Goal: Task Accomplishment & Management: Complete application form

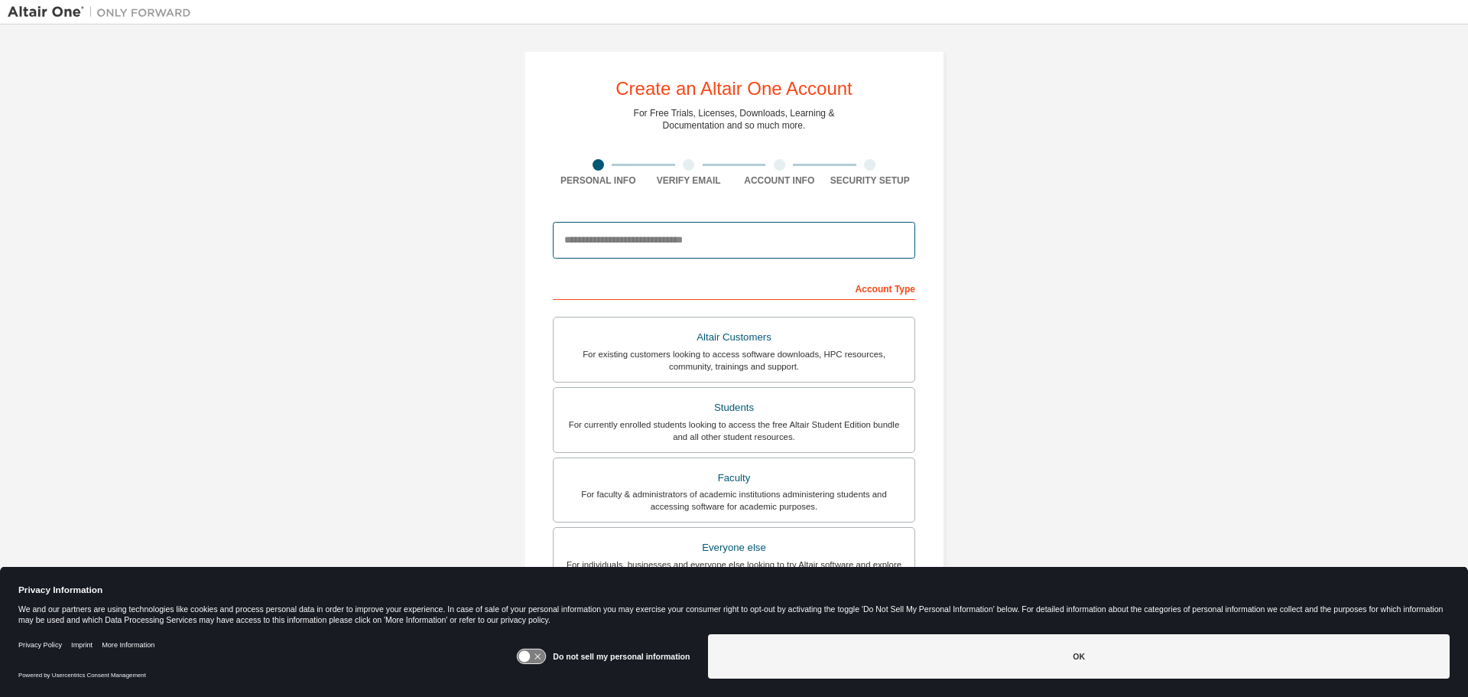
click at [721, 236] on input "email" at bounding box center [734, 240] width 363 height 37
type input "**********"
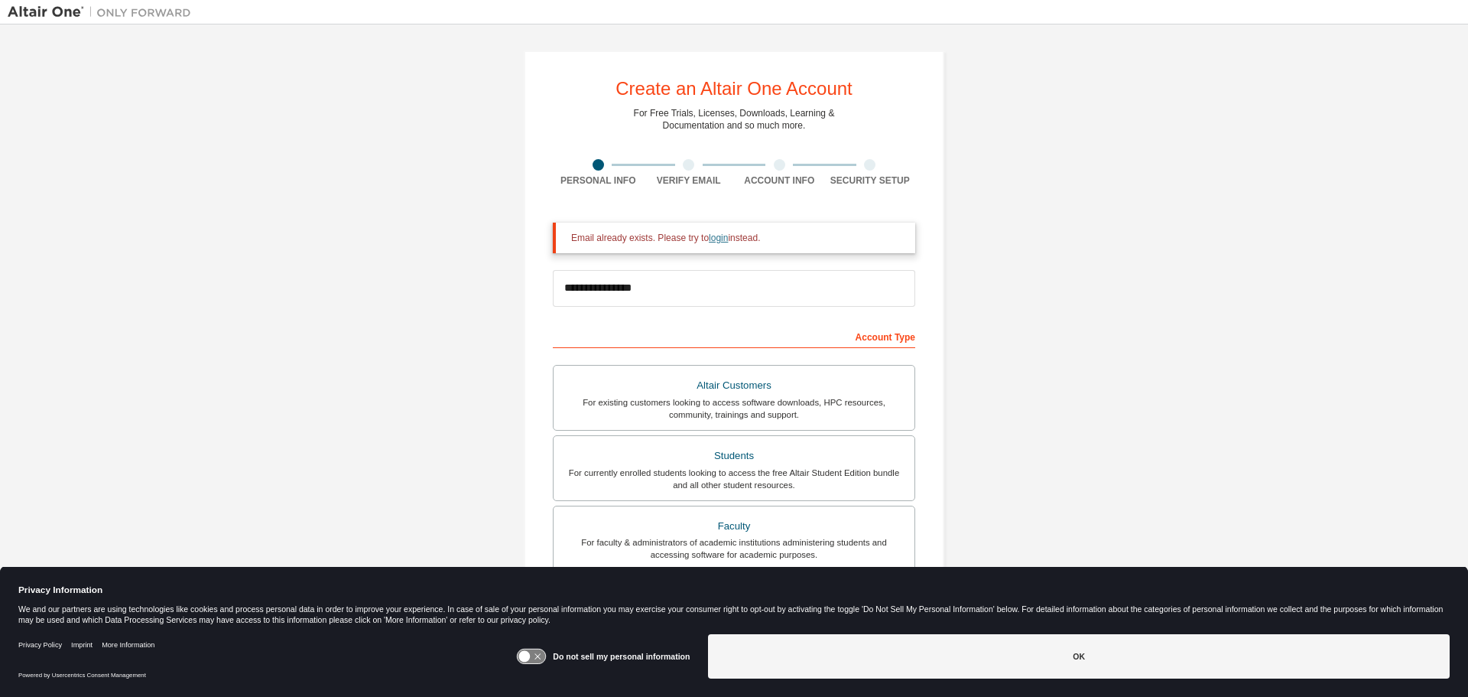
click at [716, 243] on link "login" at bounding box center [718, 238] width 19 height 11
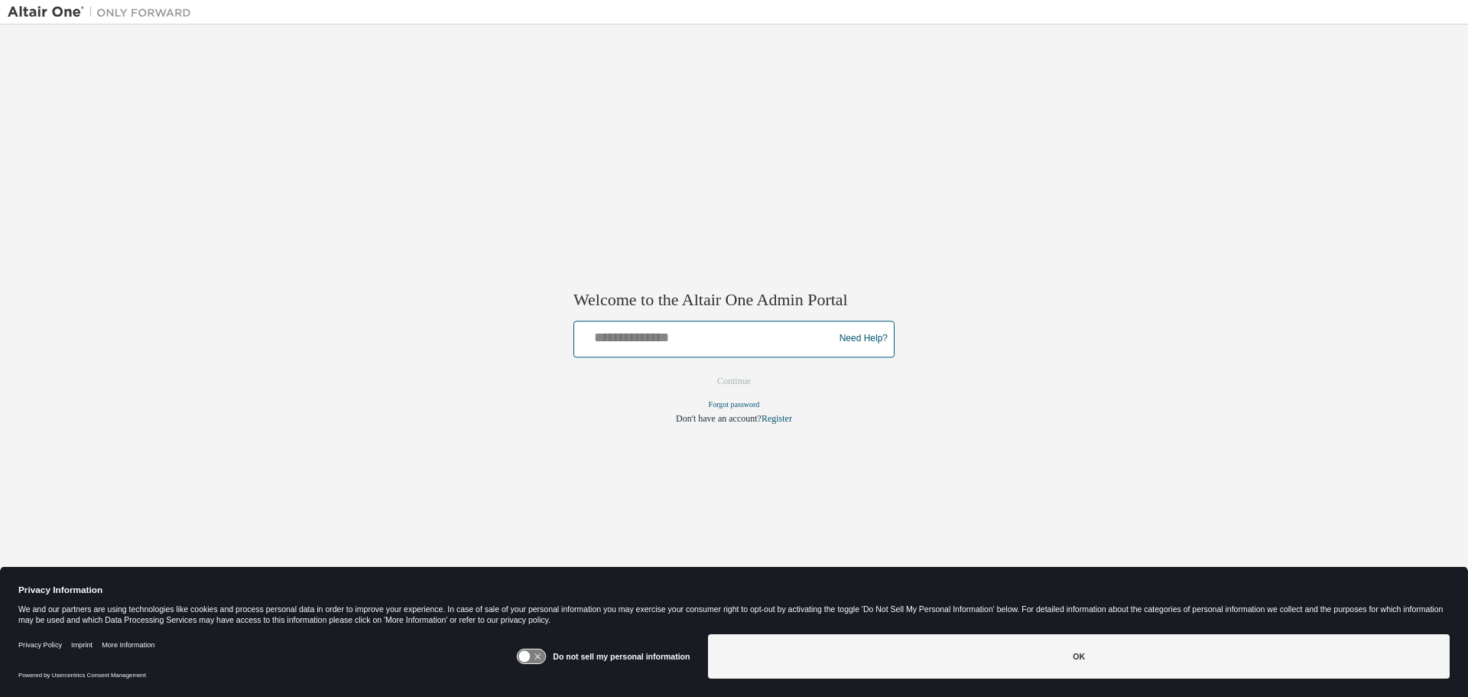
click at [689, 343] on input "text" at bounding box center [707, 335] width 252 height 22
type input "**********"
click at [731, 382] on button "Continue" at bounding box center [734, 380] width 66 height 23
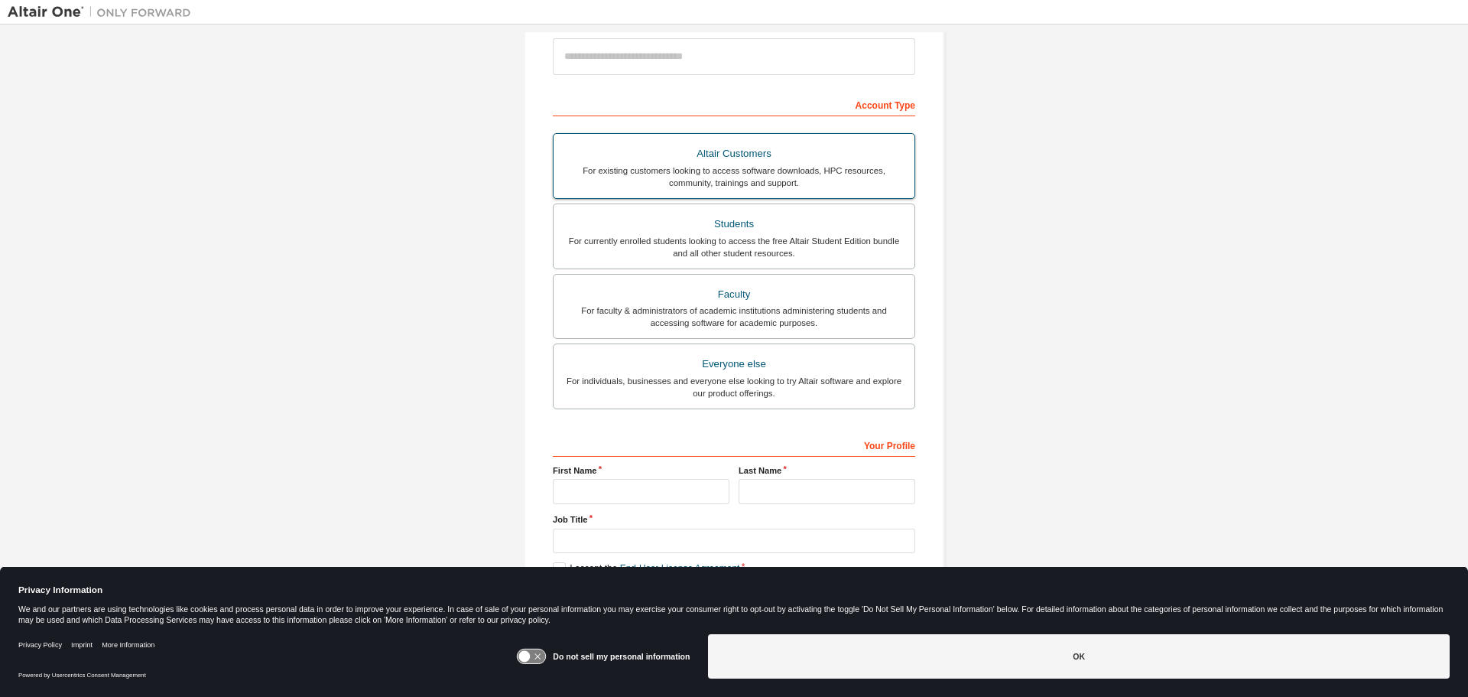
scroll to position [197, 0]
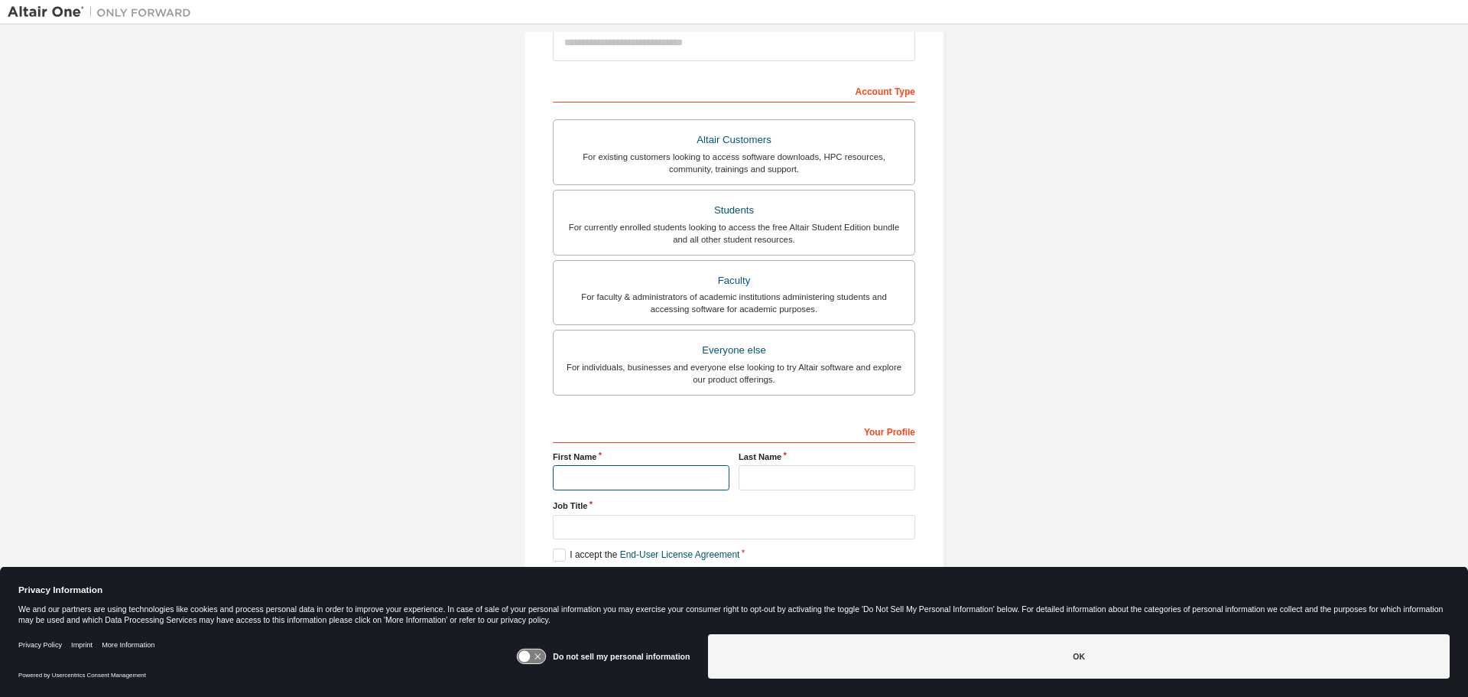
click at [659, 477] on input "text" at bounding box center [641, 477] width 177 height 25
type input "****"
click at [750, 476] on input "text" at bounding box center [827, 477] width 177 height 25
type input "*****"
click at [704, 521] on input "text" at bounding box center [734, 527] width 363 height 25
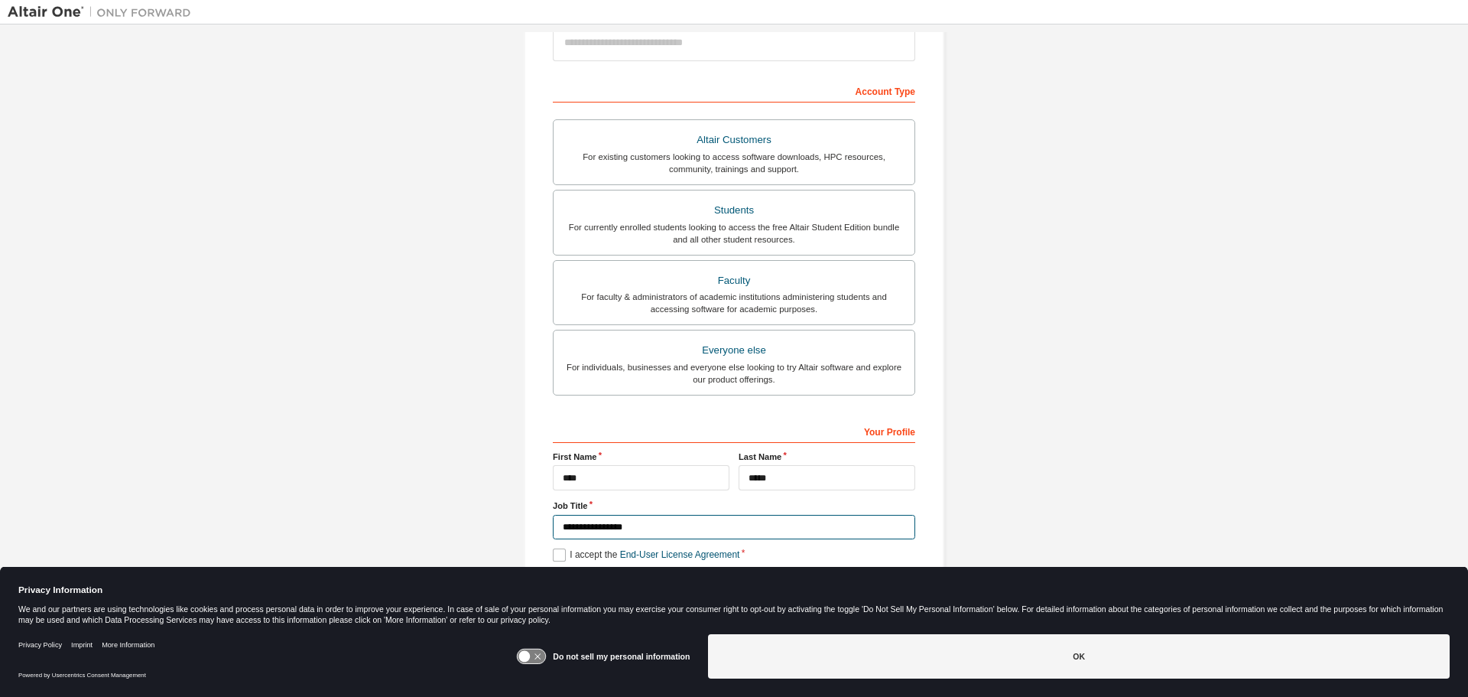
type input "**********"
click at [553, 554] on label "I accept the End-User License Agreement" at bounding box center [646, 554] width 187 height 13
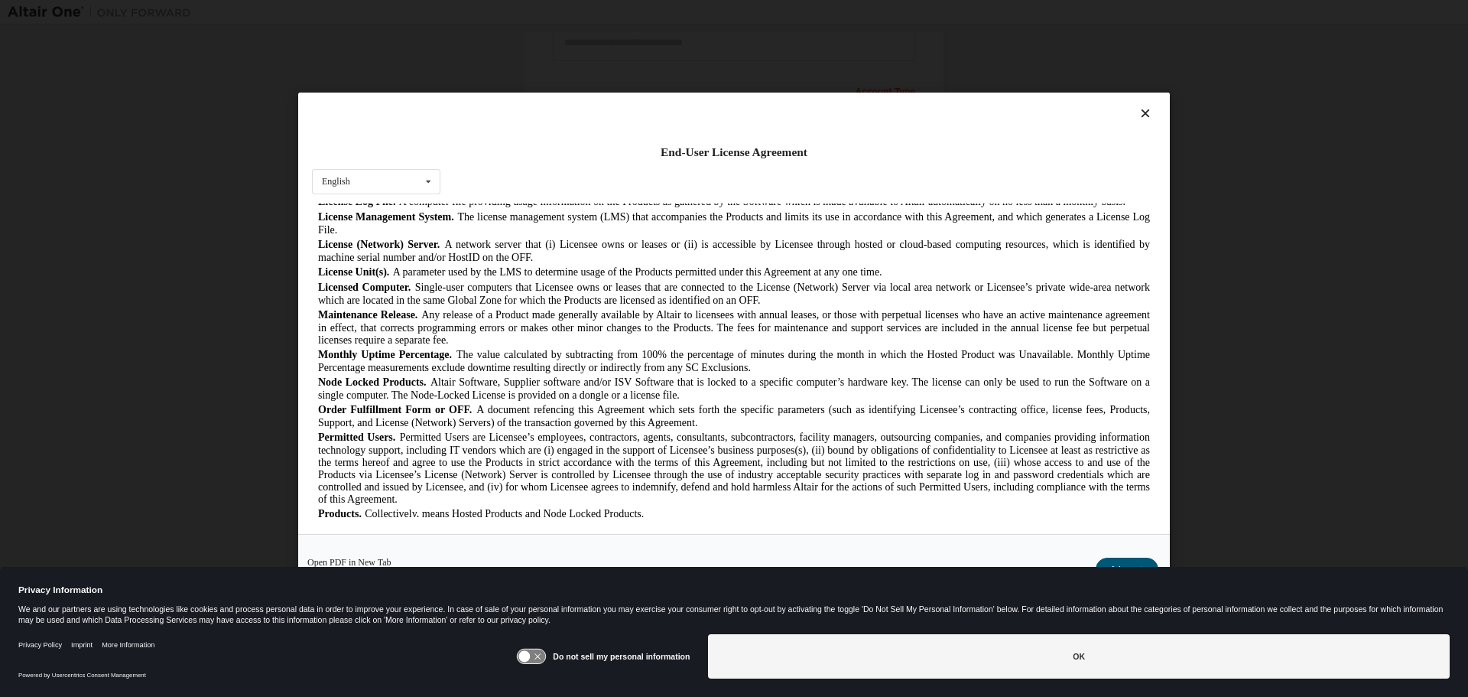
scroll to position [566, 0]
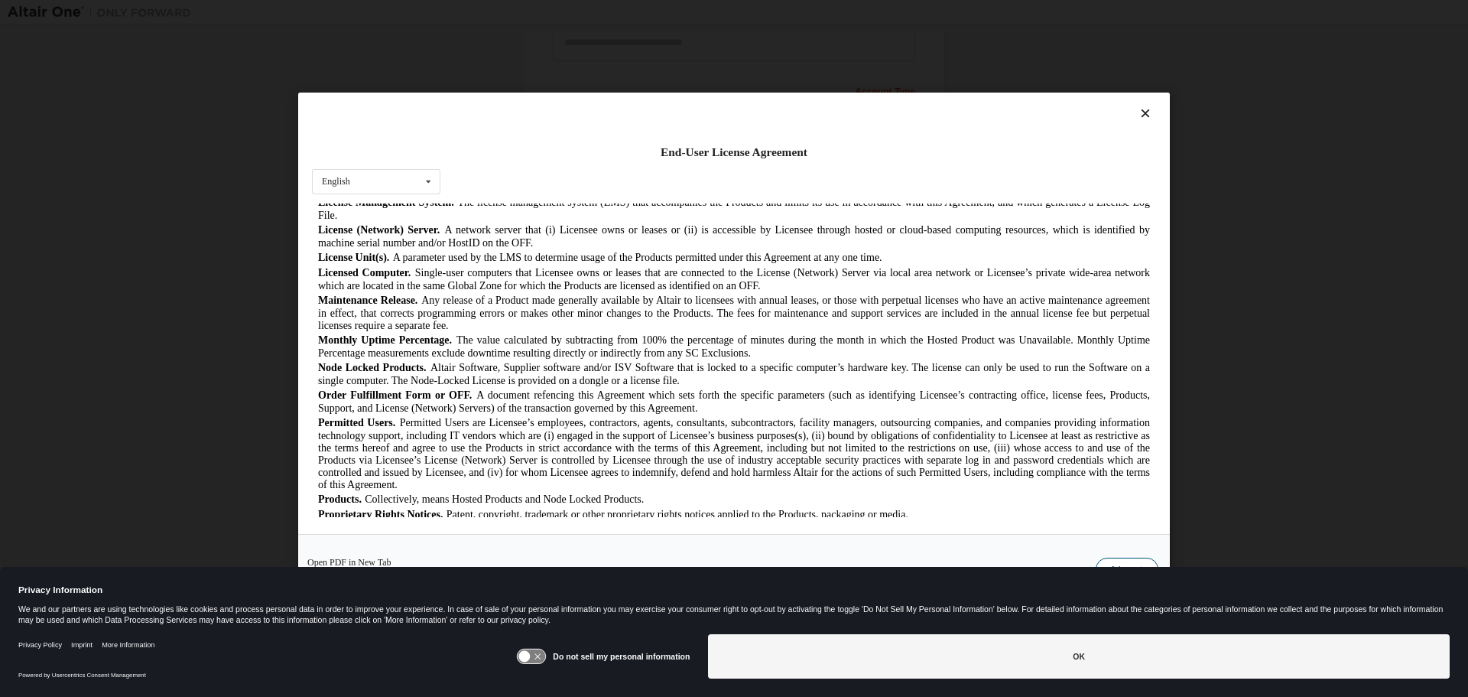
click at [1122, 558] on button "I Accept" at bounding box center [1127, 569] width 63 height 23
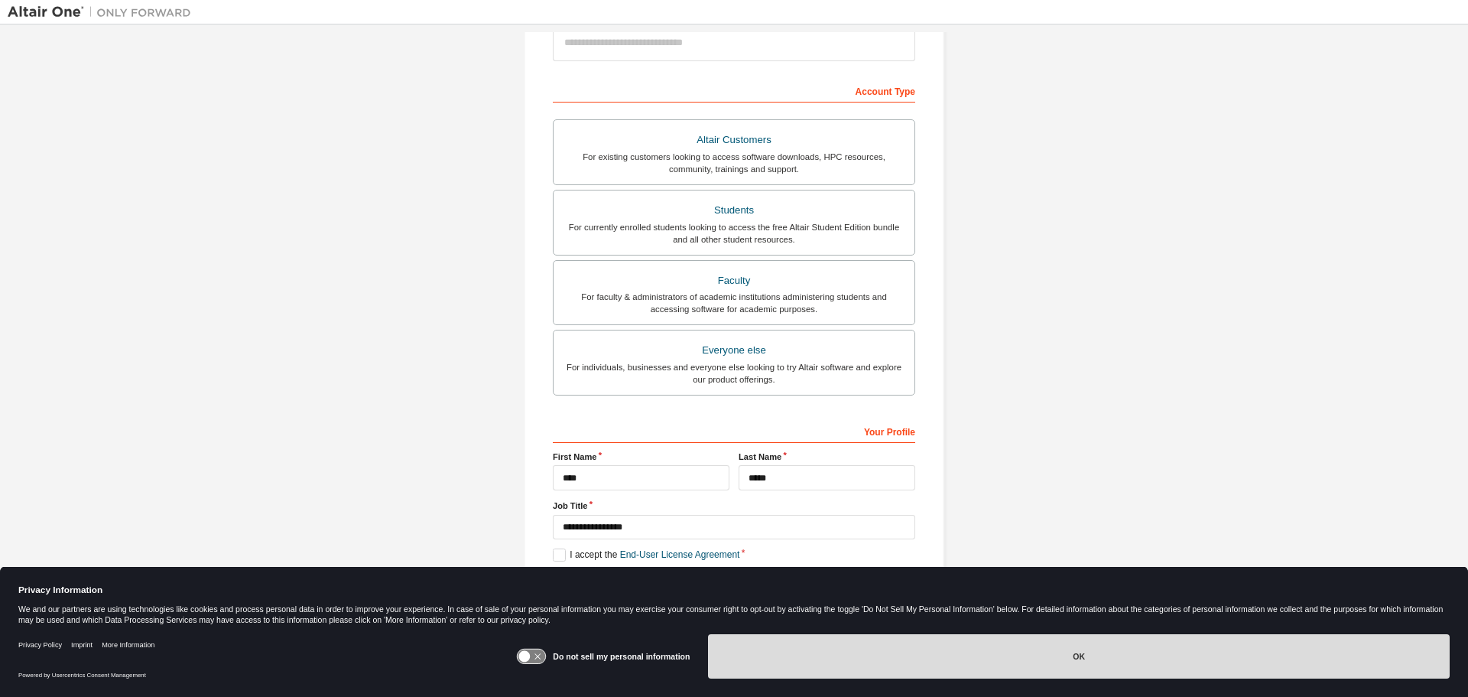
click at [1115, 650] on button "OK" at bounding box center [1079, 656] width 742 height 44
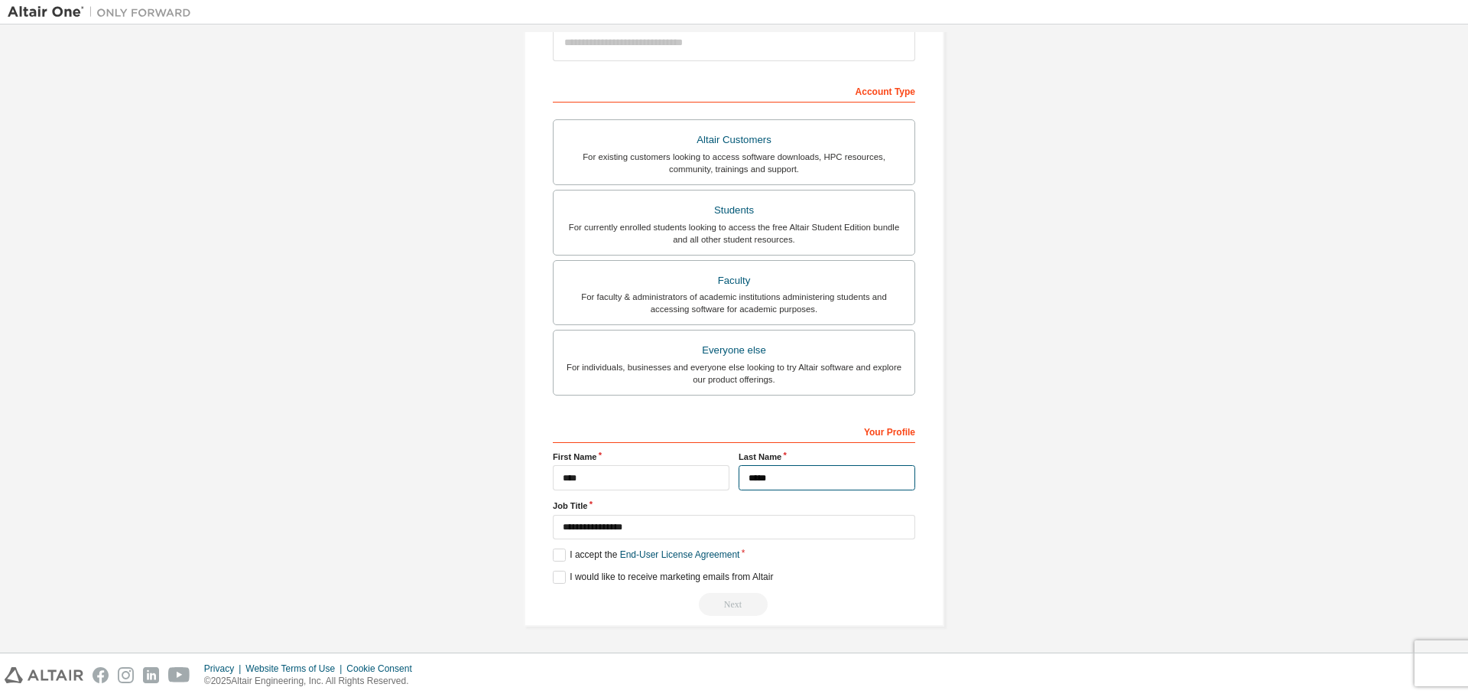
click at [843, 480] on input "*****" at bounding box center [827, 477] width 177 height 25
click at [702, 555] on link "End-User License Agreement" at bounding box center [680, 554] width 120 height 11
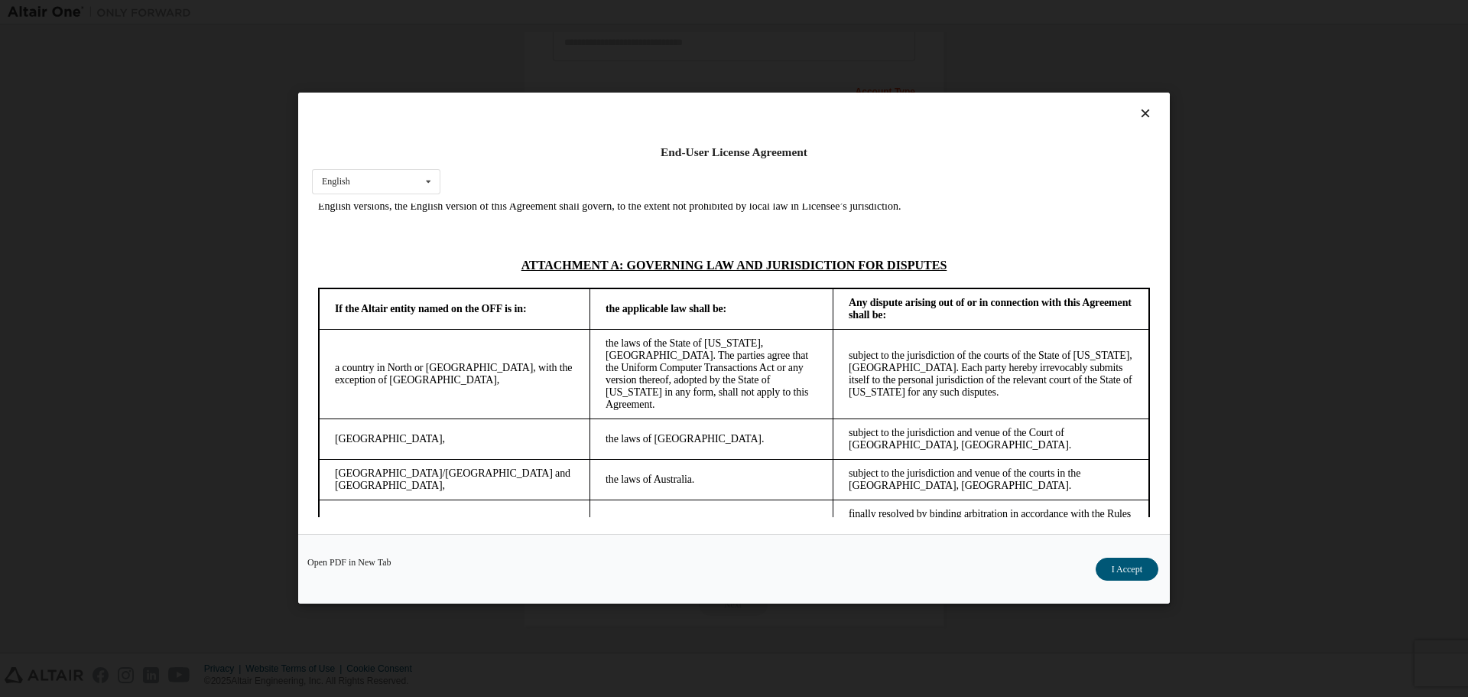
scroll to position [3862, 0]
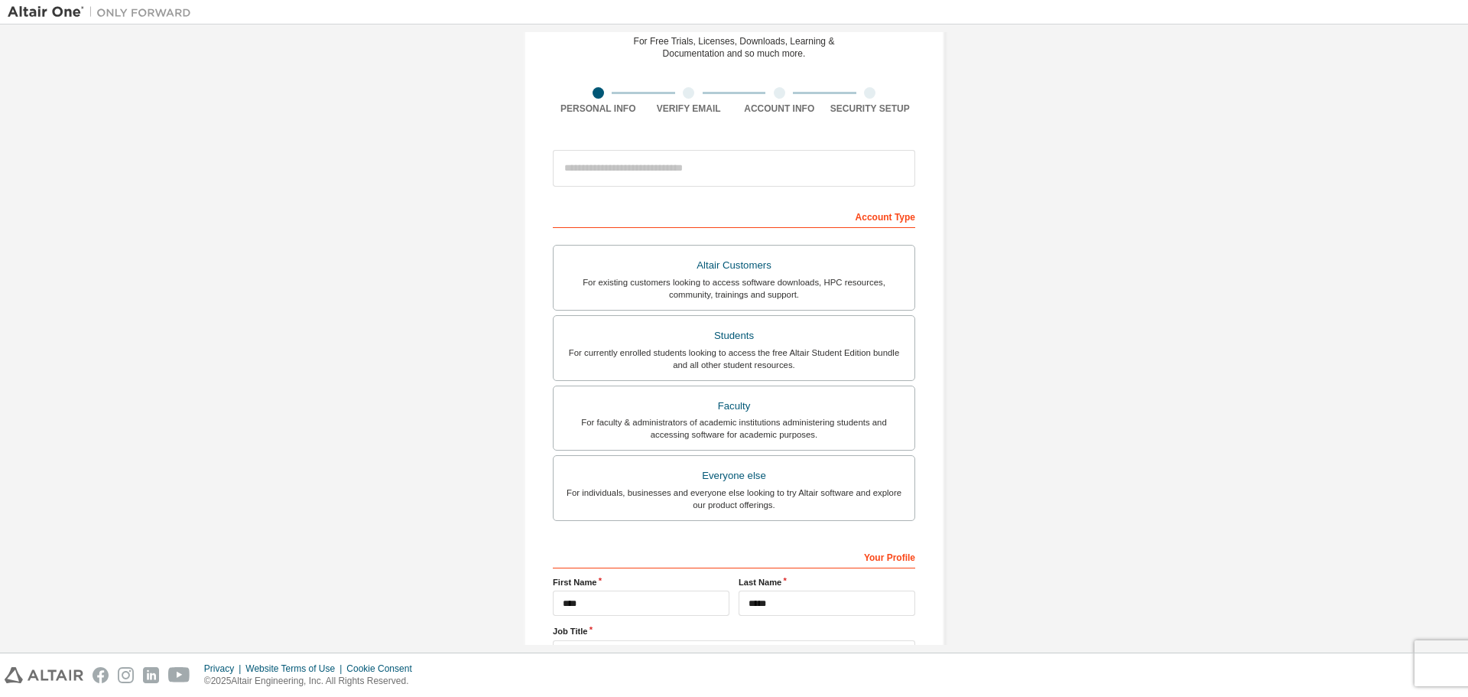
scroll to position [197, 0]
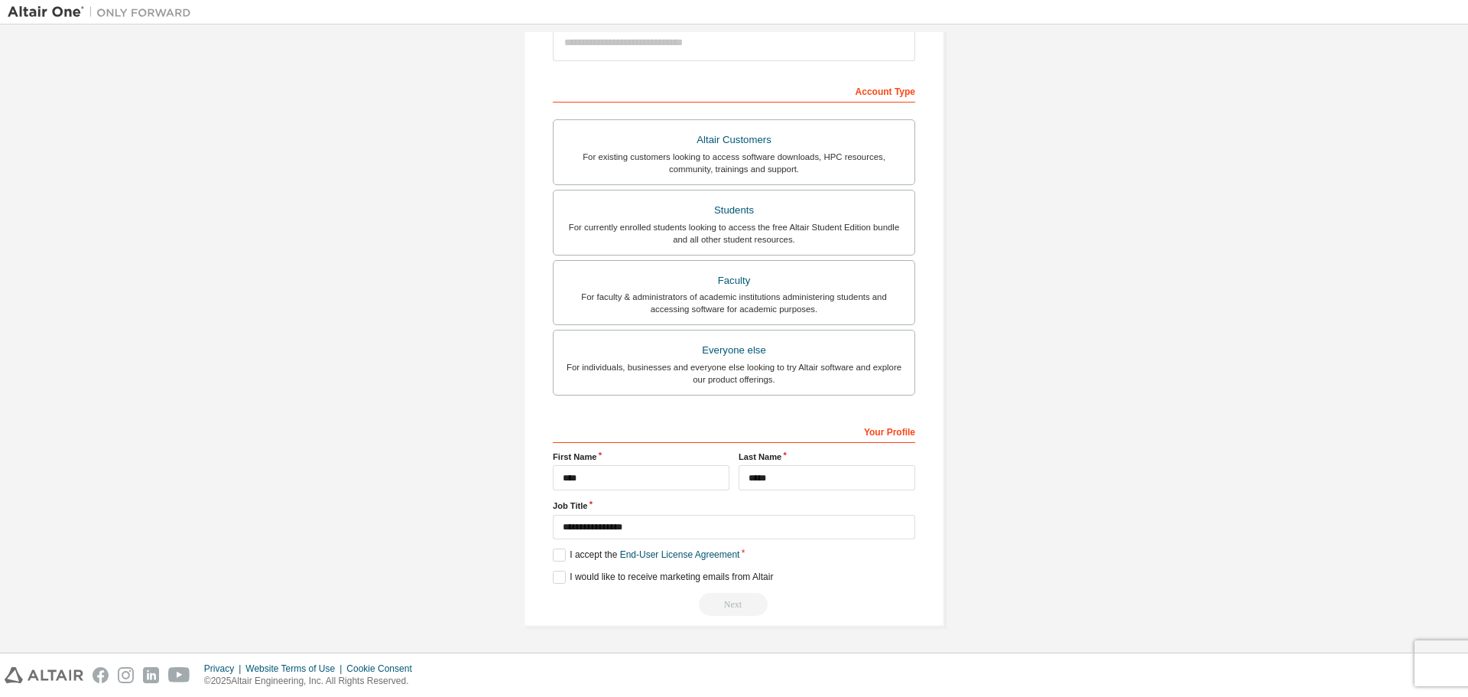
click at [736, 600] on div "Next" at bounding box center [734, 604] width 363 height 23
click at [597, 573] on label "I would like to receive marketing emails from Altair" at bounding box center [663, 577] width 220 height 13
click at [572, 579] on label "I would like to receive marketing emails from Altair" at bounding box center [663, 577] width 220 height 13
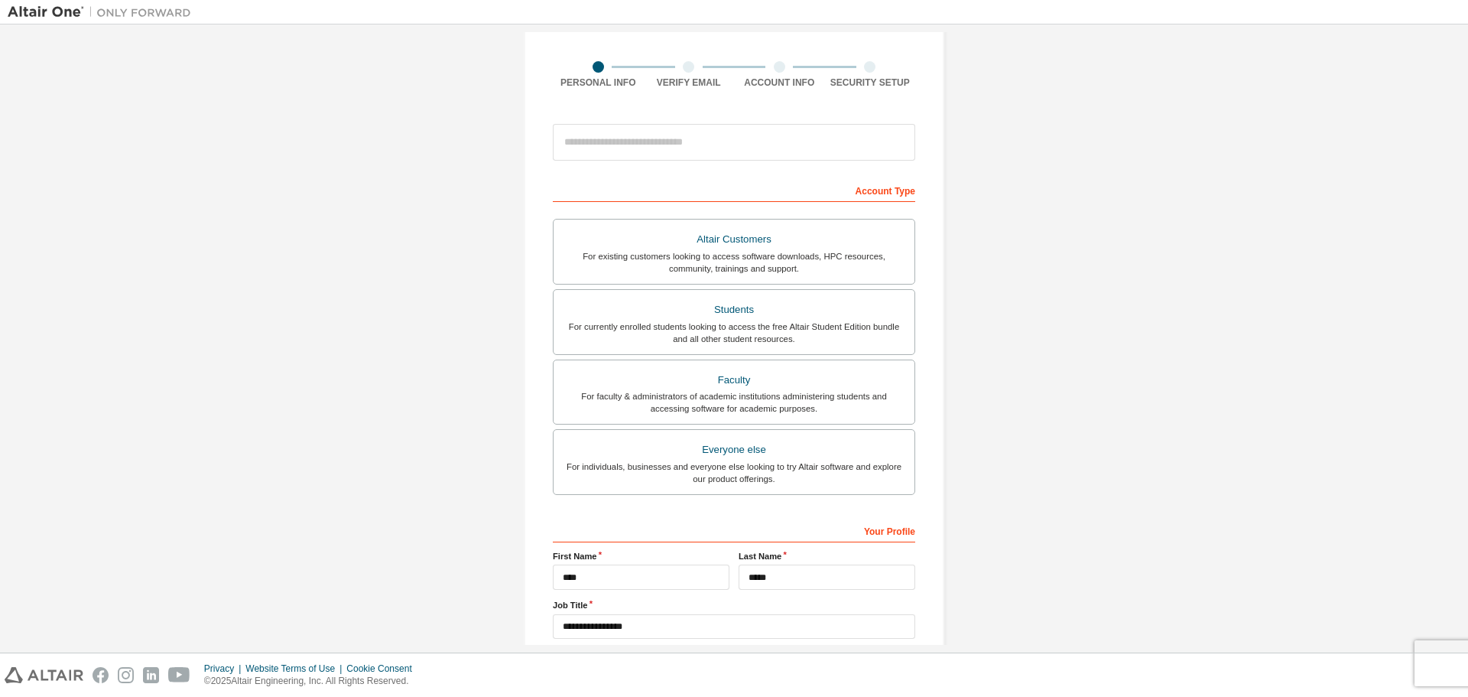
scroll to position [0, 0]
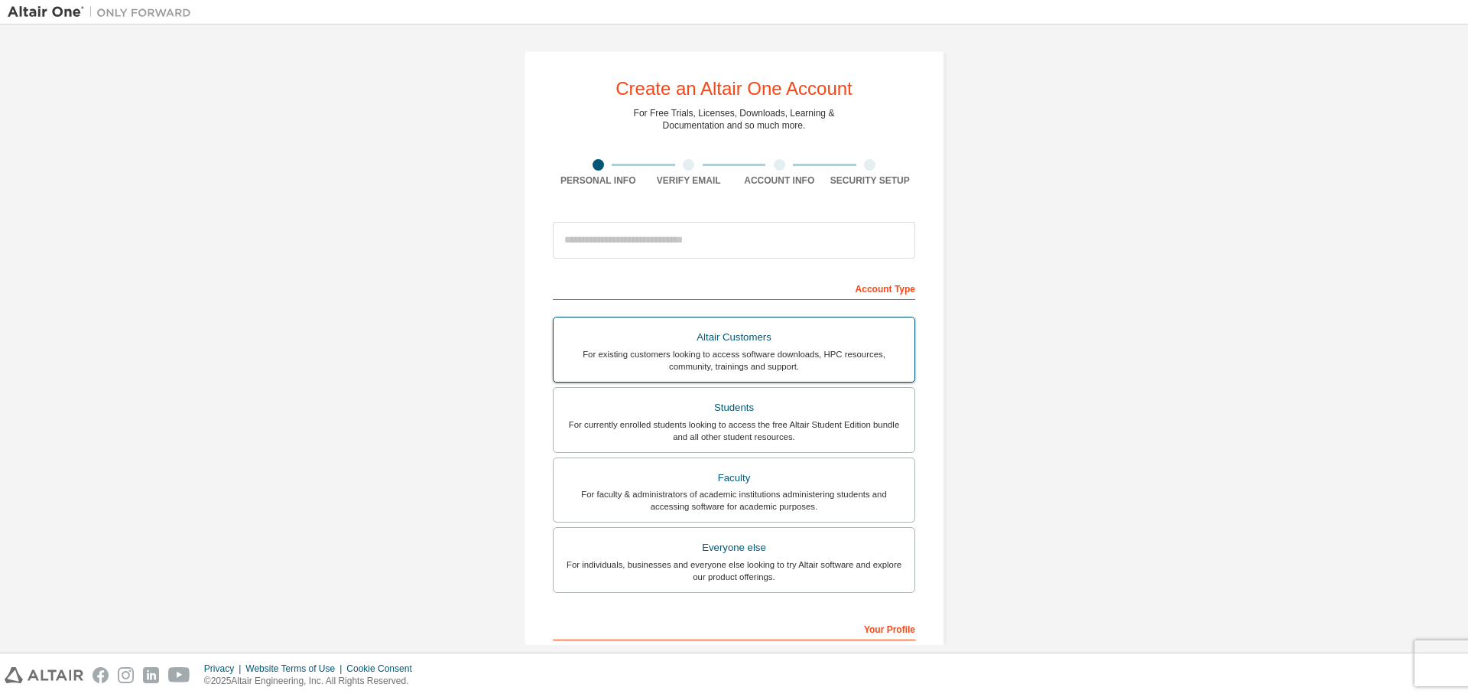
click at [761, 335] on div "Altair Customers" at bounding box center [734, 337] width 343 height 21
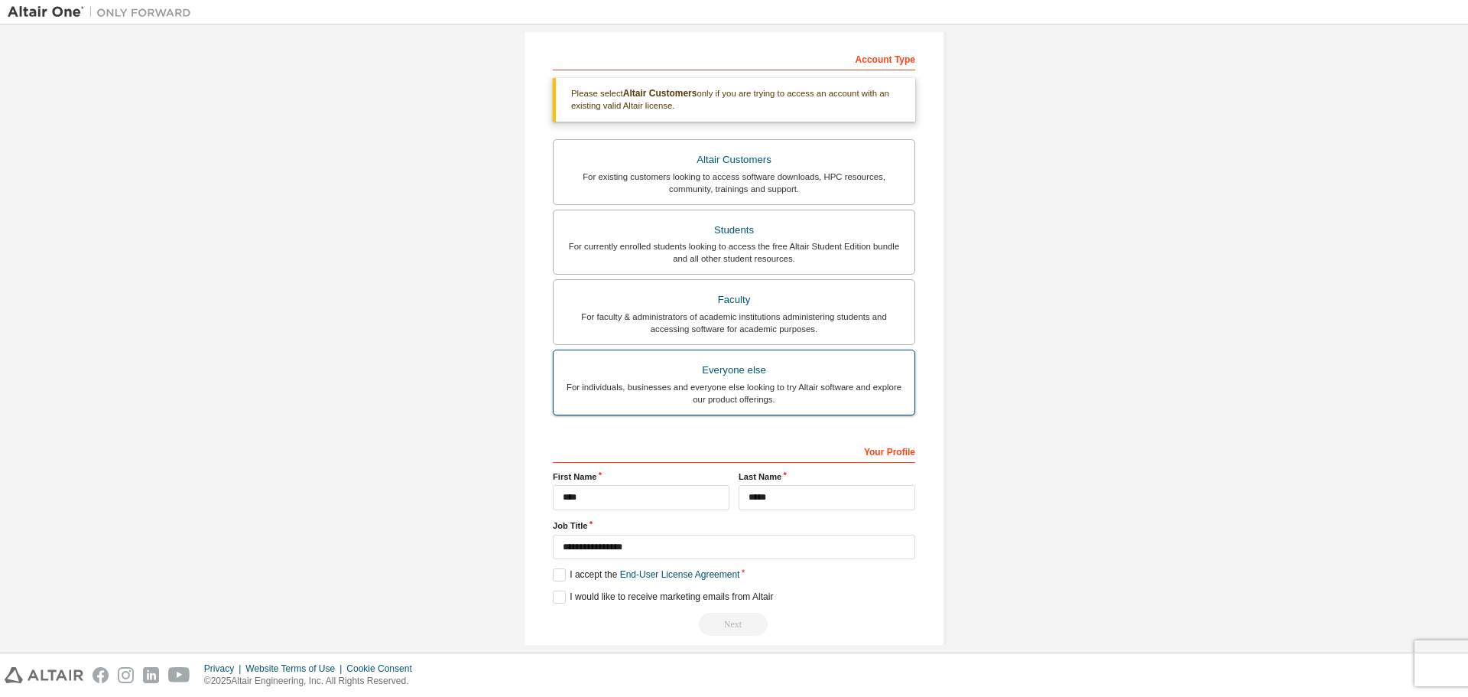
scroll to position [250, 0]
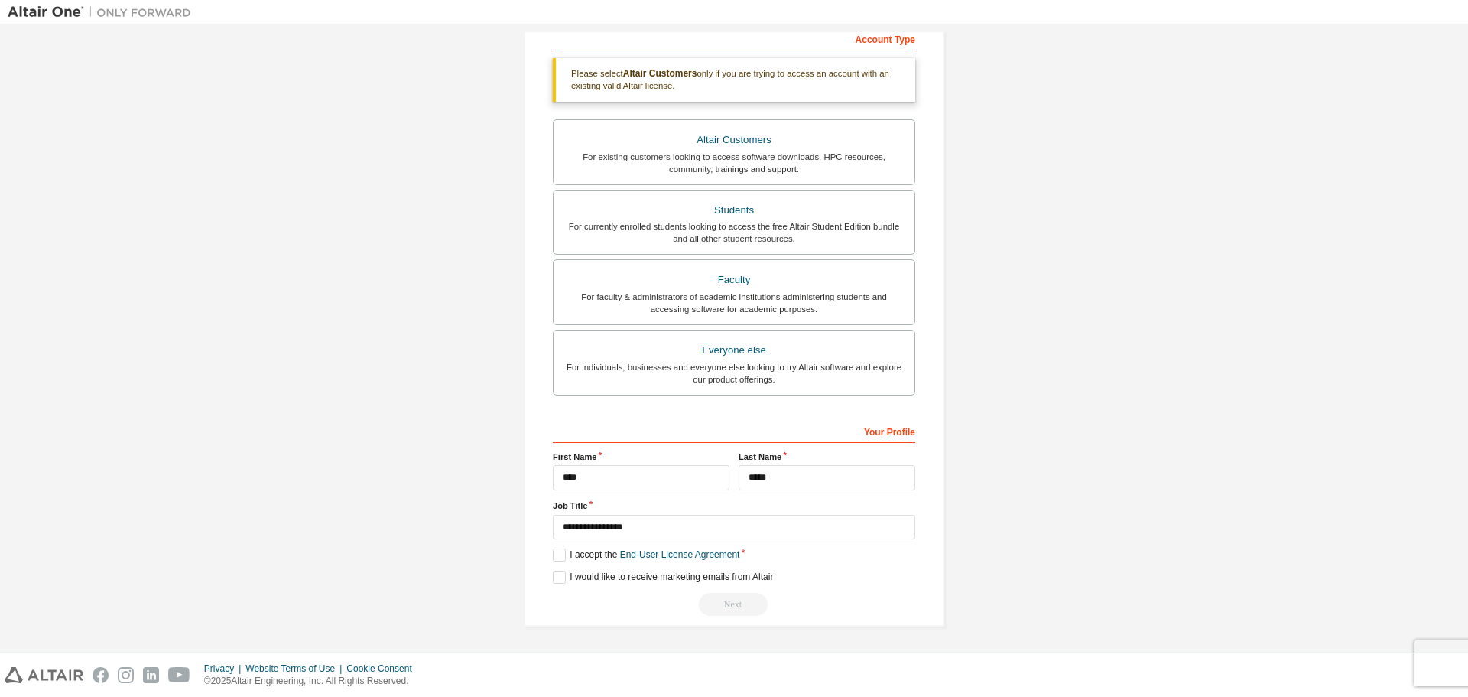
click at [883, 434] on div "Your Profile" at bounding box center [734, 430] width 363 height 24
click at [740, 600] on div "Next" at bounding box center [734, 604] width 363 height 23
click at [627, 575] on label "I would like to receive marketing emails from Altair" at bounding box center [663, 577] width 220 height 13
click at [561, 577] on label "I would like to receive marketing emails from Altair" at bounding box center [663, 577] width 220 height 13
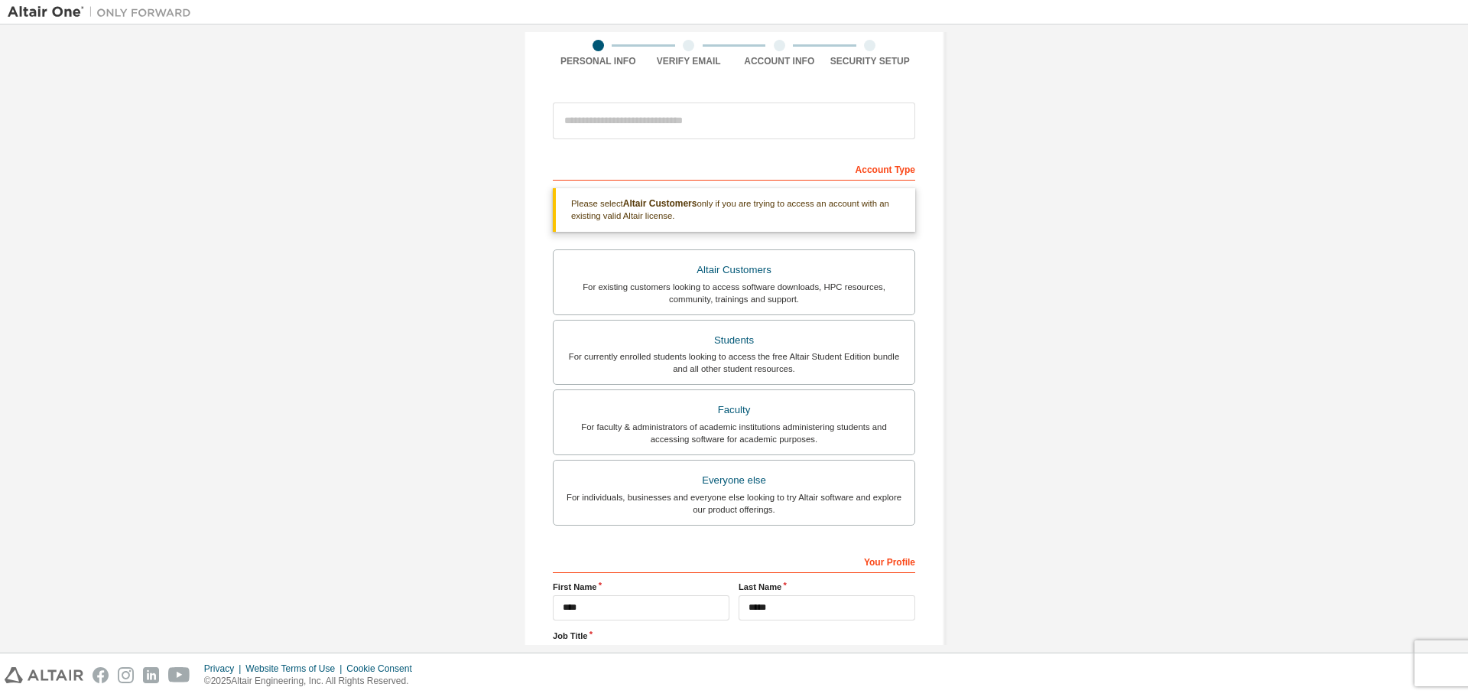
scroll to position [0, 0]
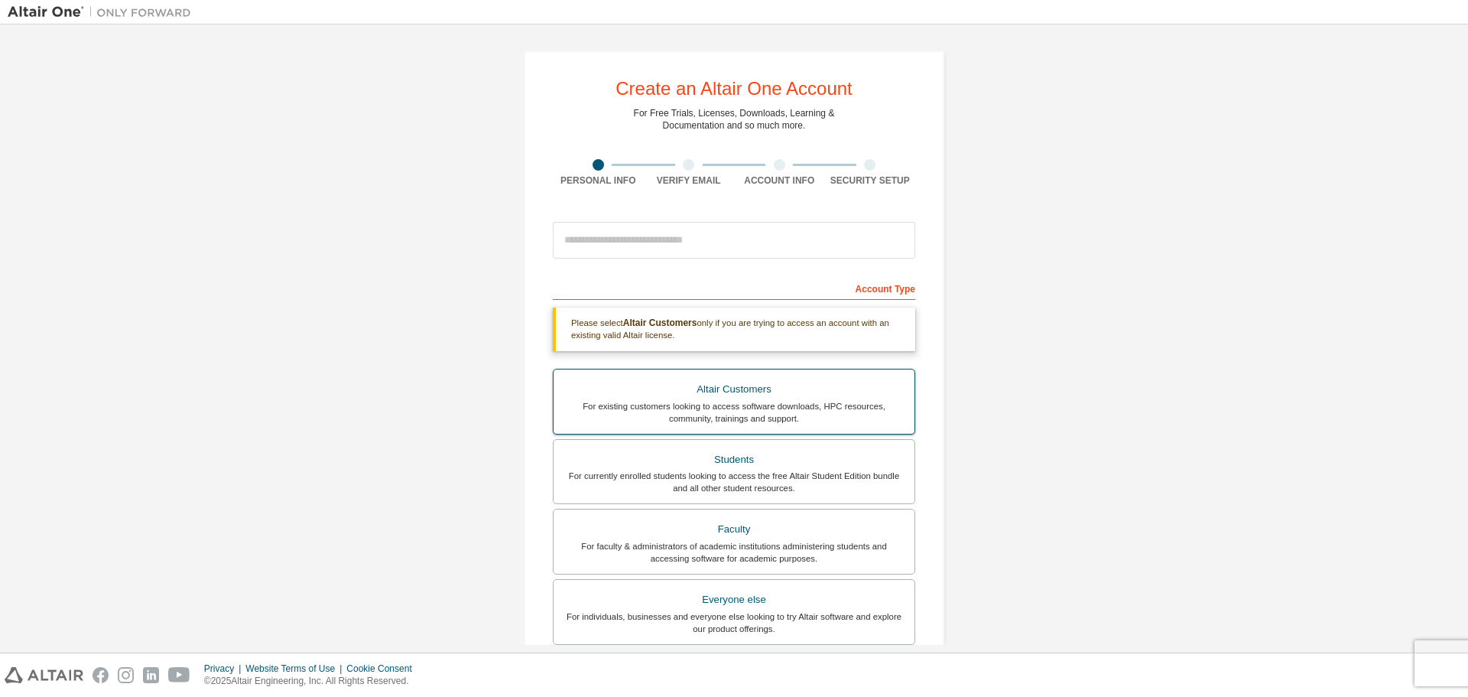
click at [757, 392] on div "Altair Customers" at bounding box center [734, 389] width 343 height 21
click at [994, 229] on div "Create an Altair One Account For Free Trials, Licenses, Downloads, Learning & D…" at bounding box center [734, 463] width 1453 height 862
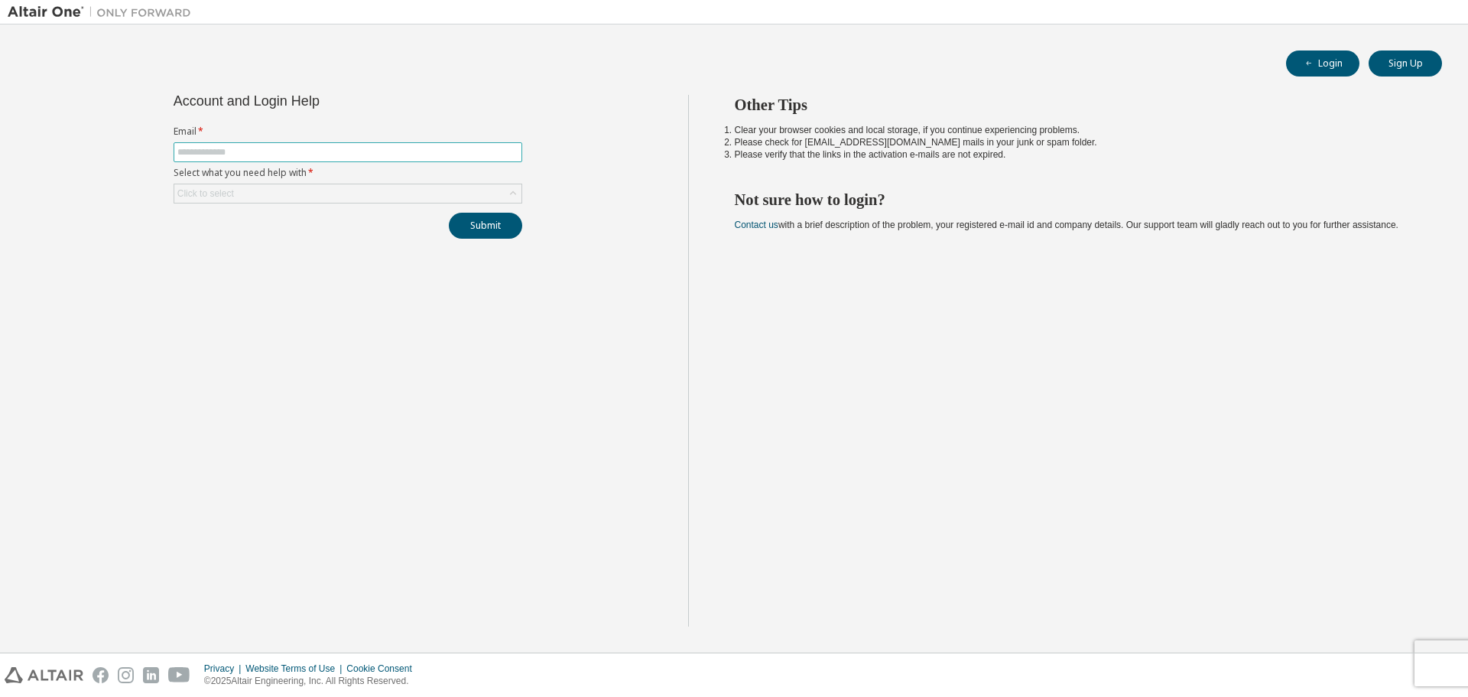
click at [406, 156] on input "text" at bounding box center [347, 152] width 341 height 12
type input "**********"
click at [359, 190] on div "Click to select" at bounding box center [347, 193] width 347 height 18
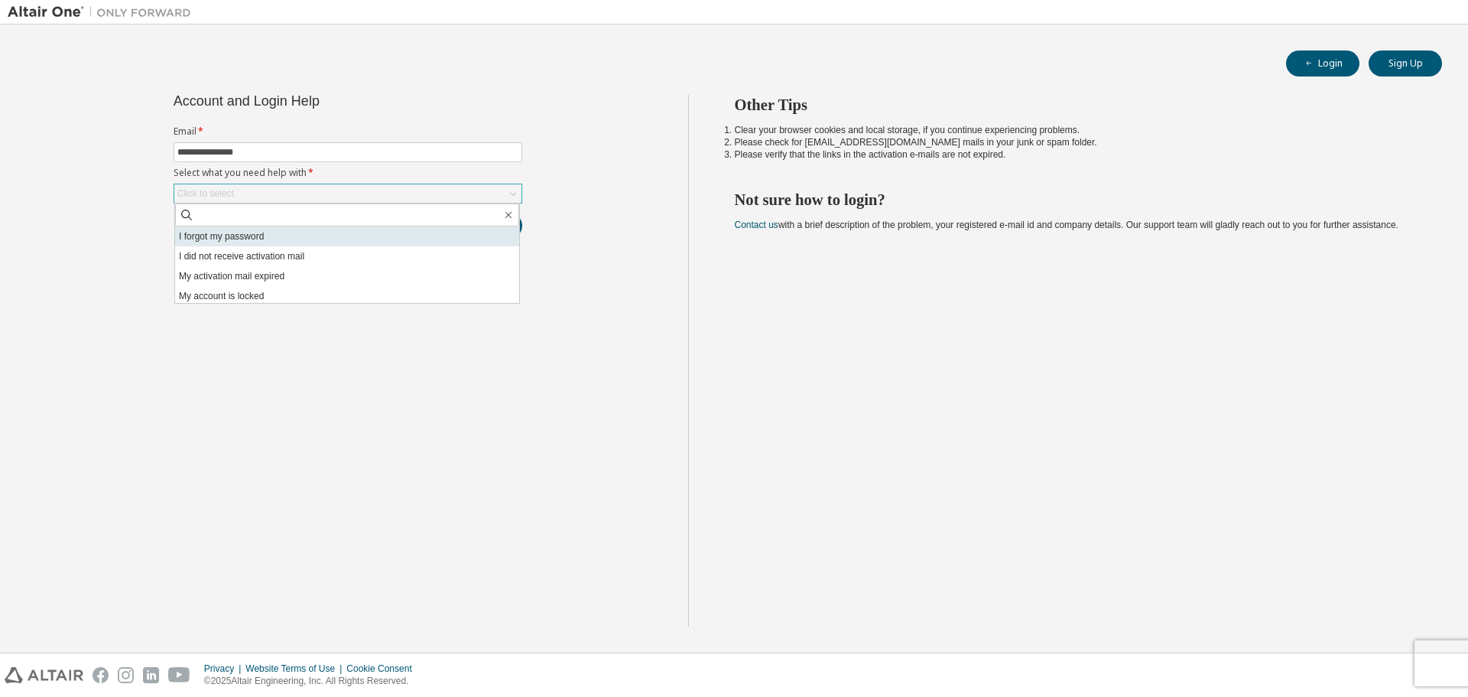
click at [290, 241] on li "I forgot my password" at bounding box center [347, 236] width 344 height 20
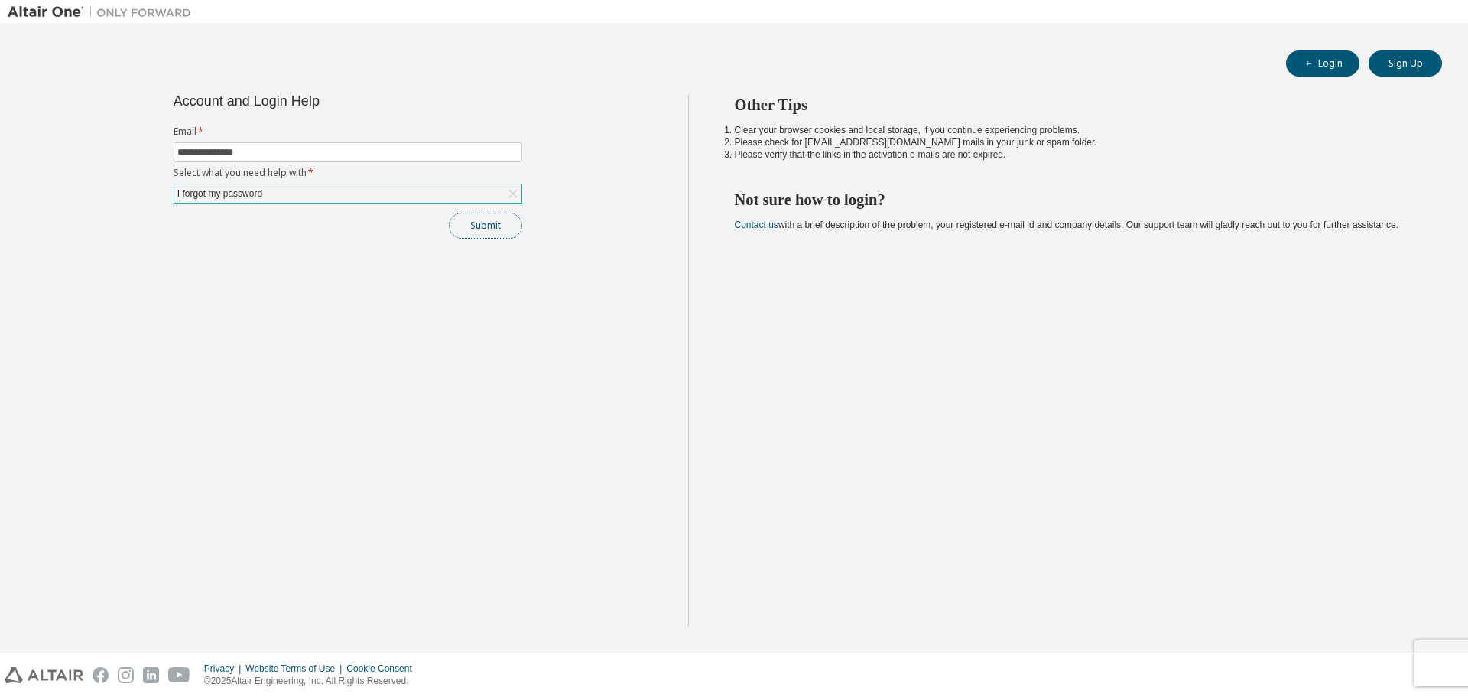
click at [460, 226] on button "Submit" at bounding box center [485, 226] width 73 height 26
